Goal: Task Accomplishment & Management: Understand process/instructions

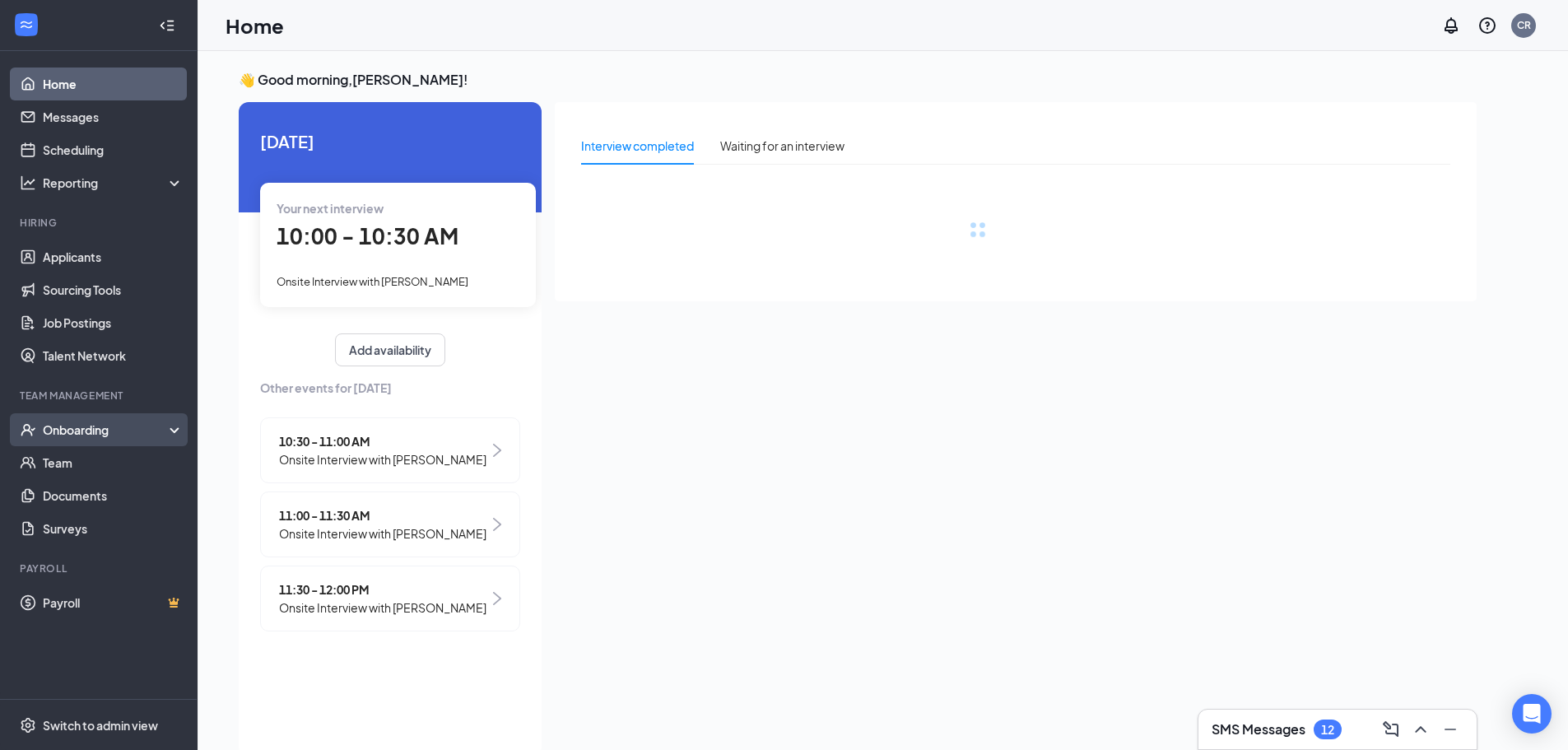
click at [80, 434] on div "Onboarding" at bounding box center [106, 429] width 127 height 17
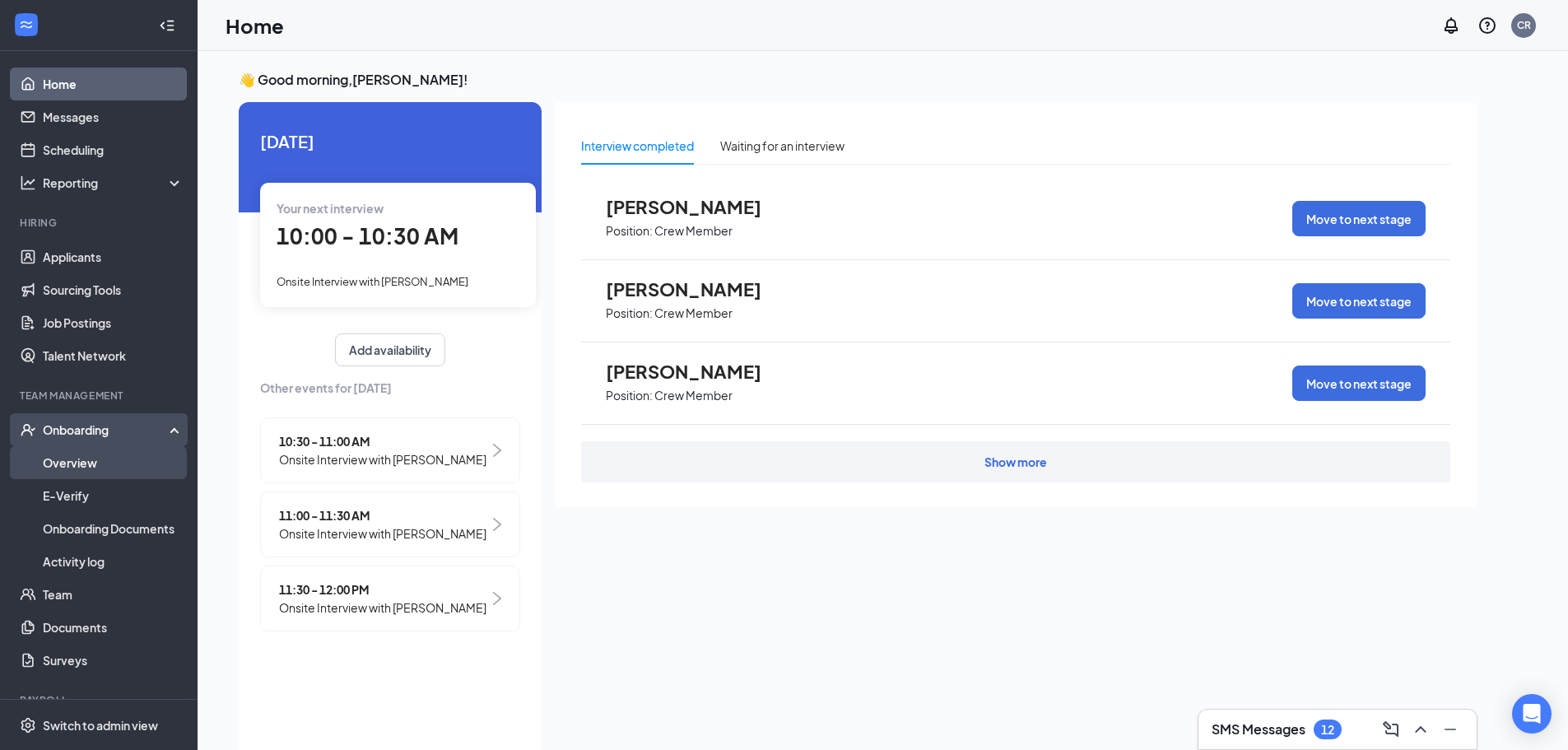
click at [74, 467] on link "Overview" at bounding box center [112, 463] width 141 height 33
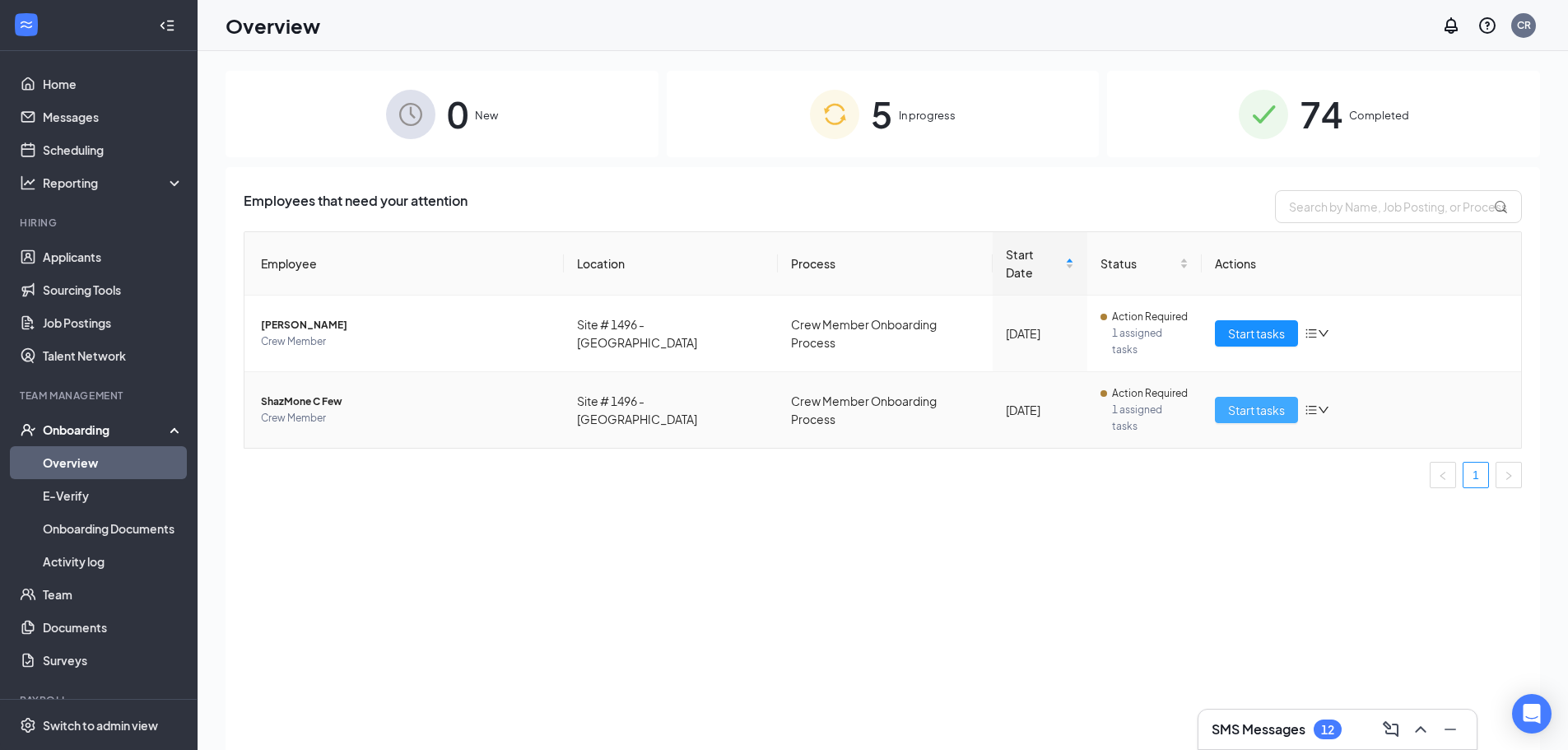
click at [1275, 401] on span "Start tasks" at bounding box center [1257, 410] width 57 height 18
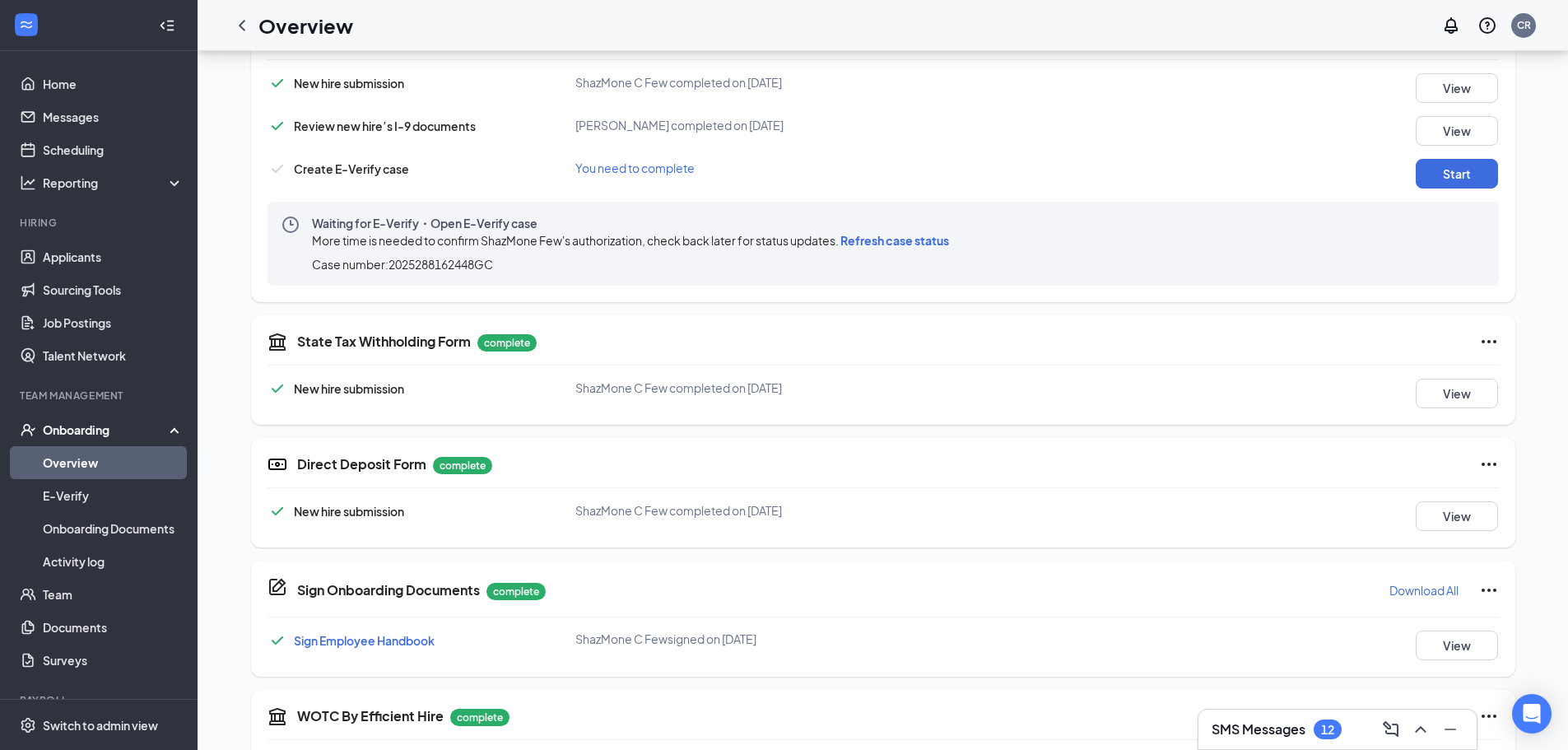
scroll to position [541, 0]
click at [1457, 182] on button "Start" at bounding box center [1457, 175] width 82 height 29
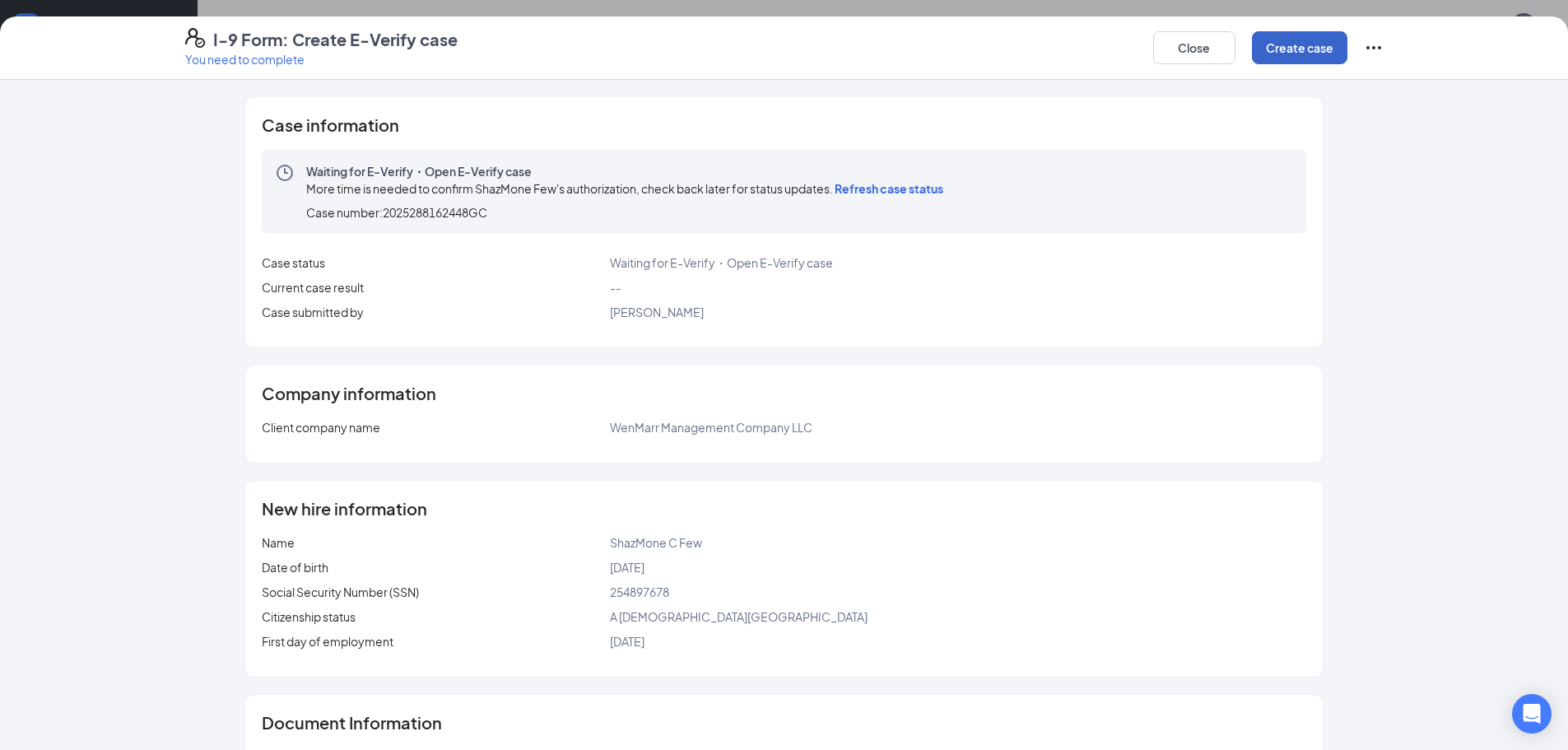
click at [1305, 58] on button "Create case" at bounding box center [1300, 48] width 96 height 33
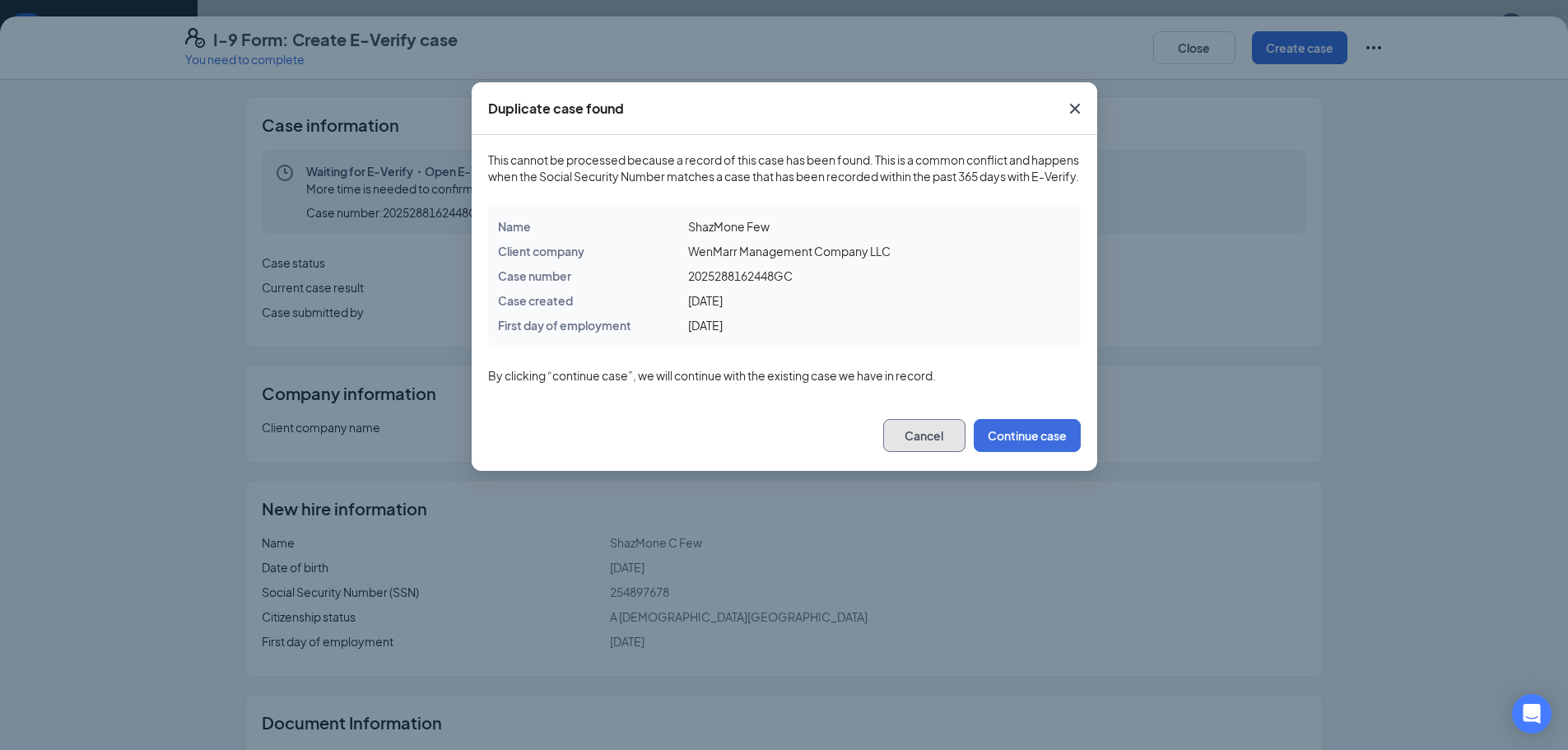
click at [947, 444] on button "Cancel" at bounding box center [924, 436] width 82 height 33
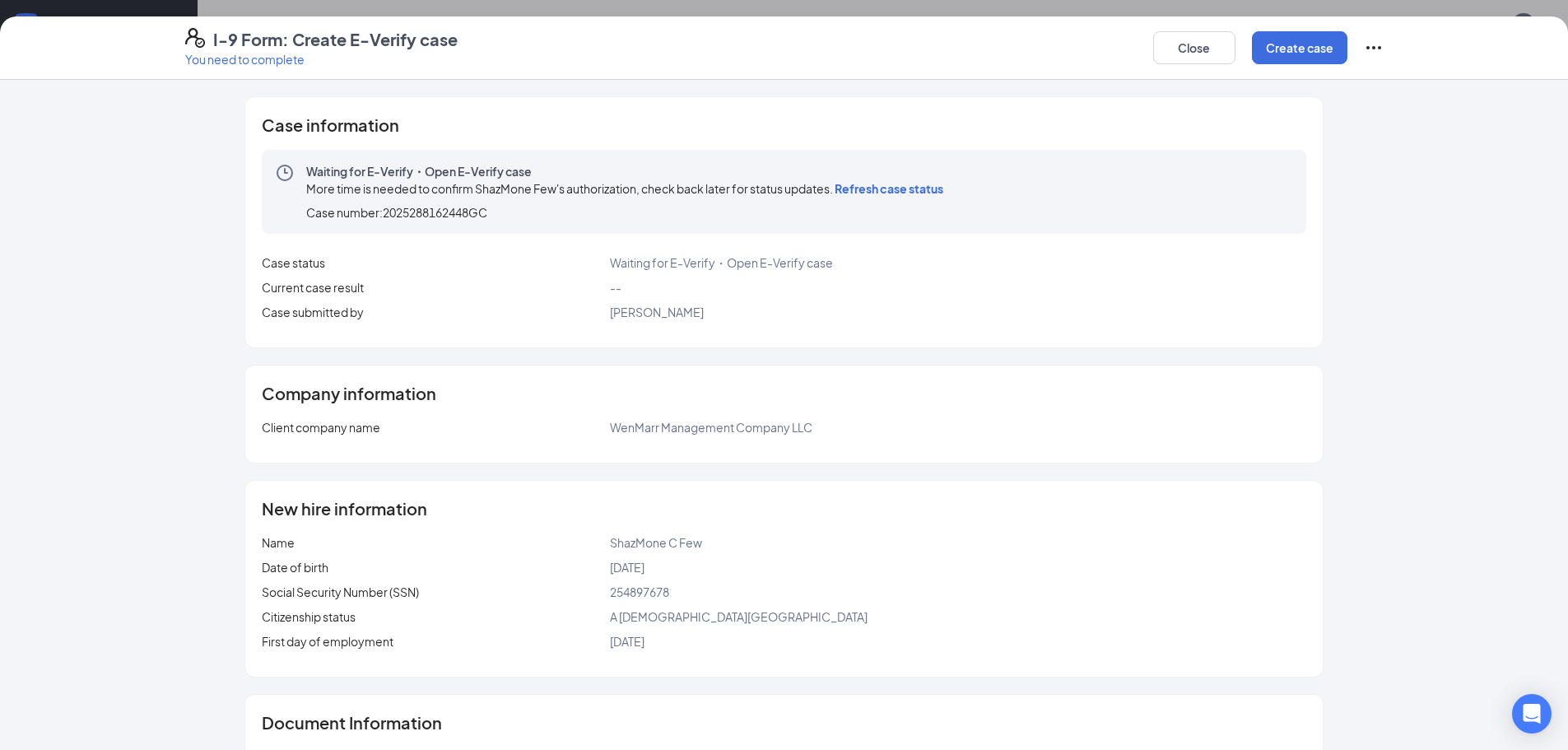
click at [169, 6] on div "I-9 Form: Create E-Verify case You need to complete Close Create case Case info…" at bounding box center [784, 375] width 1568 height 750
